Goal: Find specific page/section

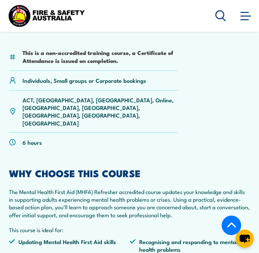
scroll to position [165, 0]
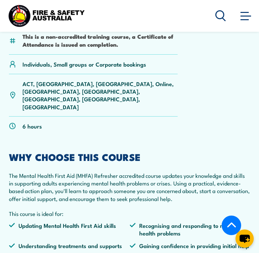
click at [240, 18] on span at bounding box center [245, 15] width 11 height 7
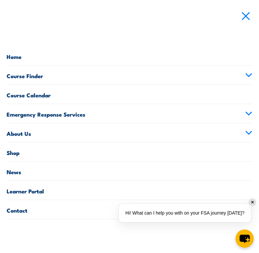
click at [41, 78] on link "Course Finder" at bounding box center [130, 74] width 246 height 19
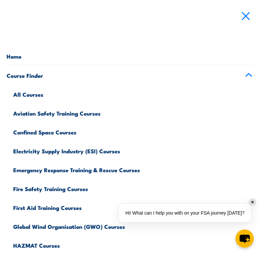
scroll to position [0, 0]
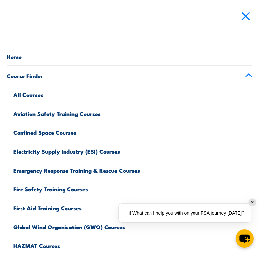
click at [36, 93] on link "All Courses" at bounding box center [132, 93] width 239 height 19
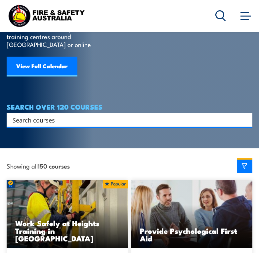
click at [61, 104] on div "SEARCH OVER 120 COURSES Search Filter by Locations Australian Capital Territory…" at bounding box center [130, 115] width 246 height 24
click at [60, 115] on input "Search input" at bounding box center [125, 120] width 225 height 10
type input "Aboriginal"
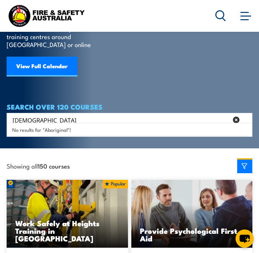
drag, startPoint x: 43, startPoint y: 111, endPoint x: 6, endPoint y: 112, distance: 37.0
click at [6, 112] on section "COURSES Find a course thats right for you and your team. We can train on your w…" at bounding box center [129, 41] width 259 height 214
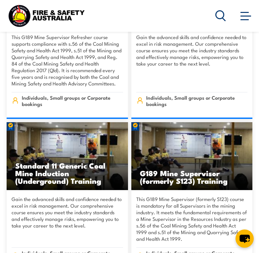
scroll to position [1355, 0]
